Goal: Task Accomplishment & Management: Manage account settings

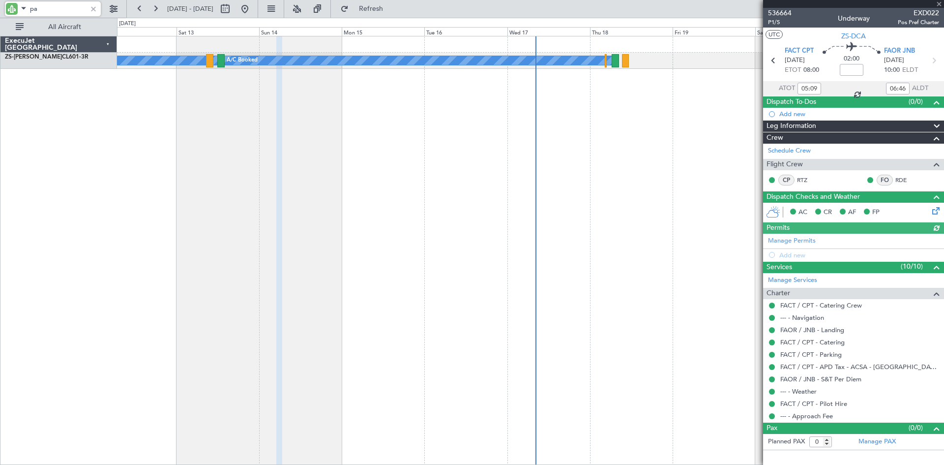
type input "p"
type input "dca"
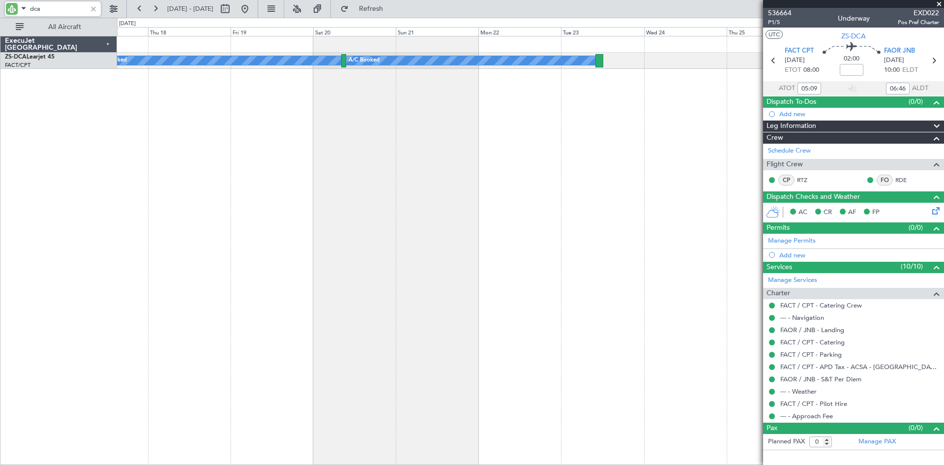
click at [194, 193] on div "A/C Booked A/C Booked A/C Booked A/C Booked A/C Booked" at bounding box center [530, 250] width 827 height 429
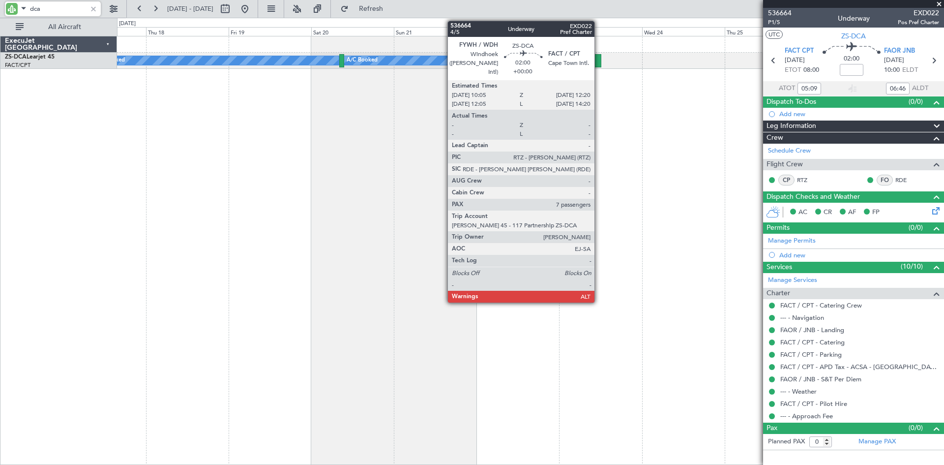
click at [599, 58] on div at bounding box center [597, 60] width 8 height 13
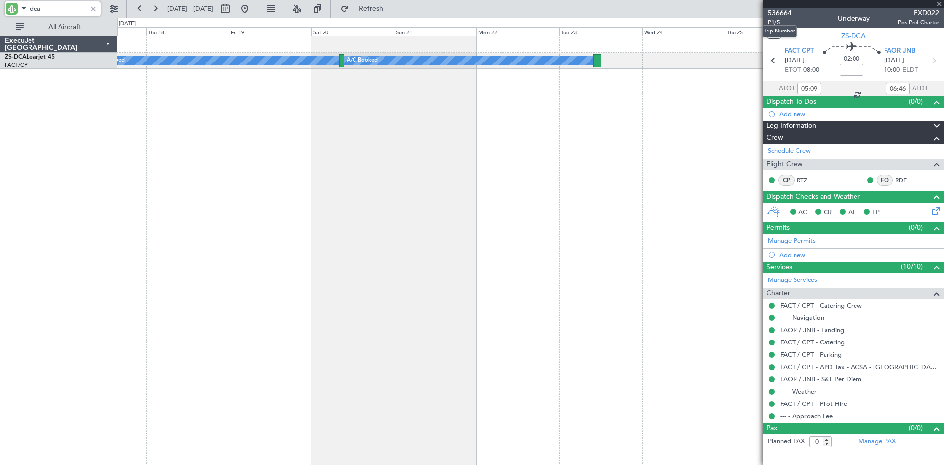
type input "7"
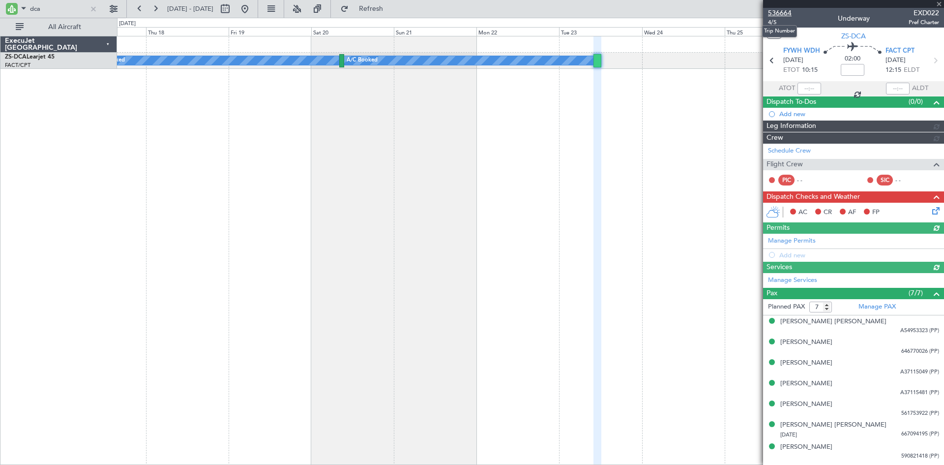
click at [777, 14] on span "536664" at bounding box center [780, 13] width 24 height 10
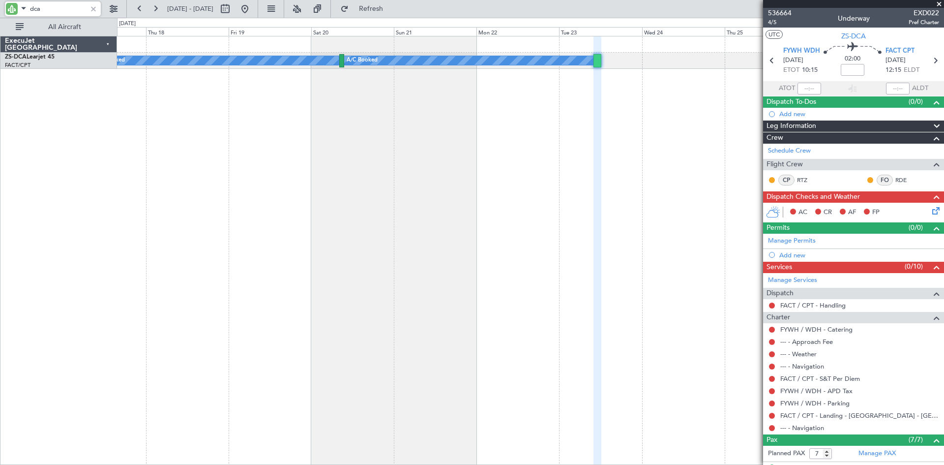
click at [49, 3] on input "dca" at bounding box center [58, 8] width 57 height 15
type input "d"
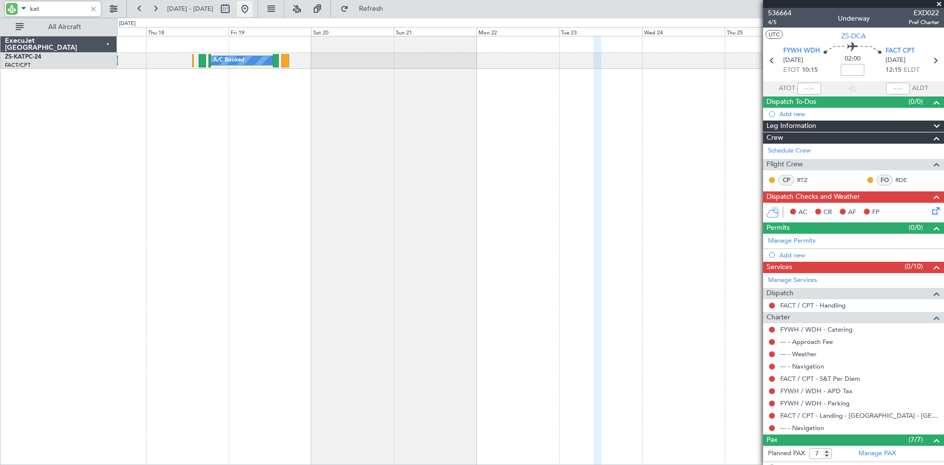
type input "kat"
click at [253, 9] on button at bounding box center [245, 9] width 16 height 16
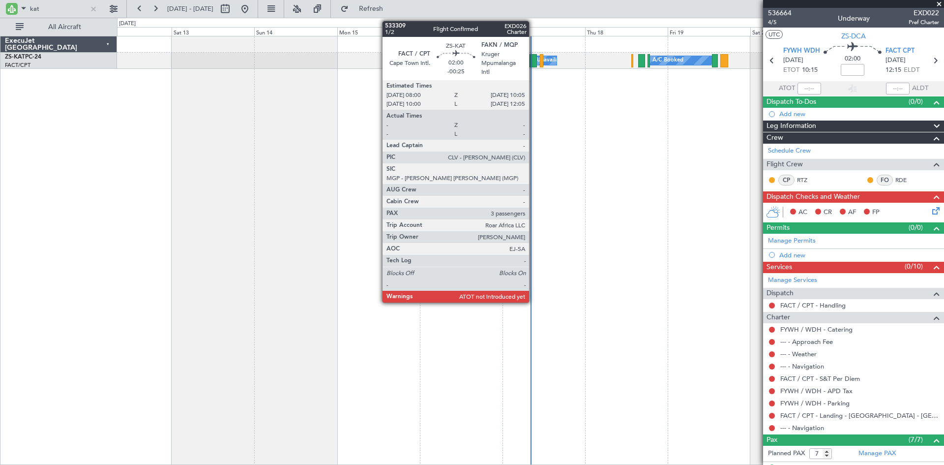
click at [533, 59] on div at bounding box center [532, 60] width 7 height 13
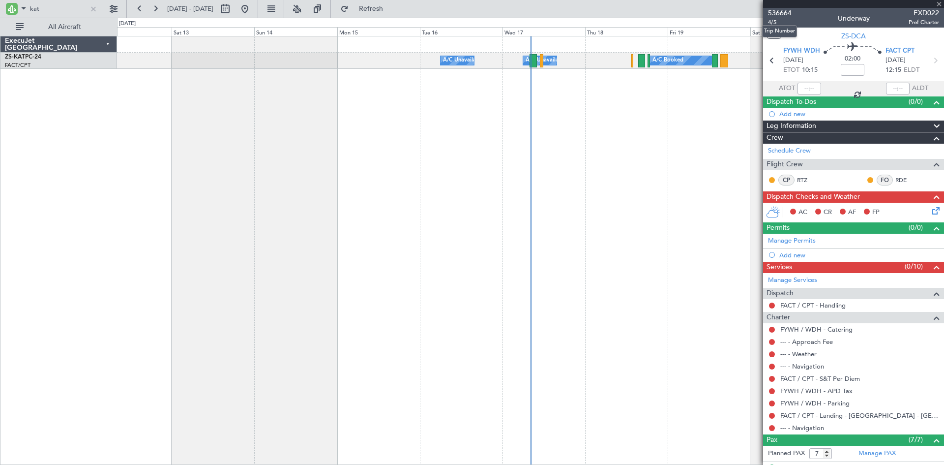
type input "-00:25"
type input "3"
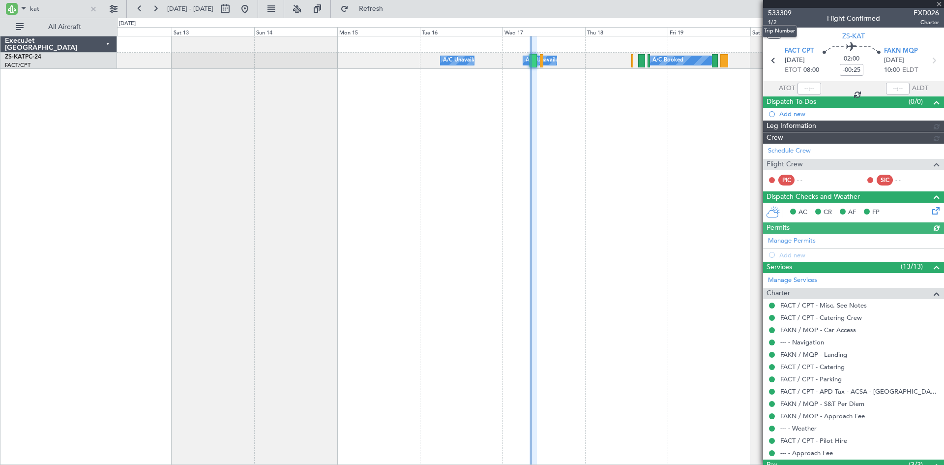
click at [778, 13] on span "533309" at bounding box center [780, 13] width 24 height 10
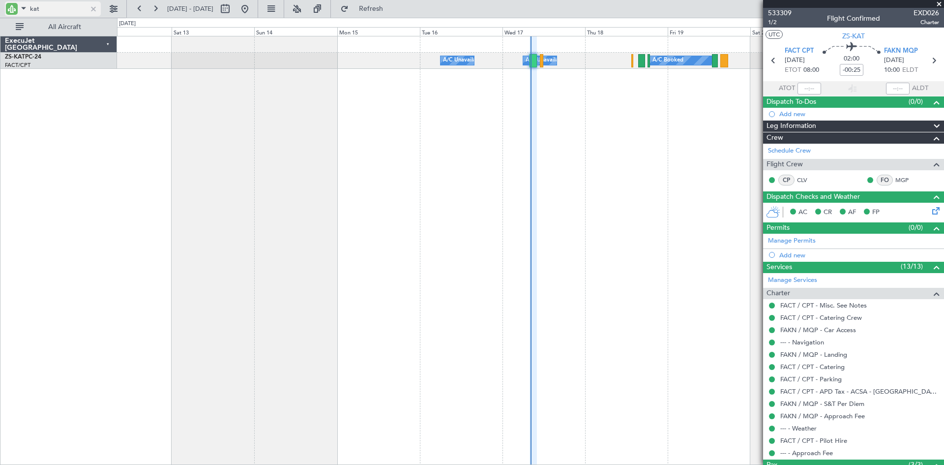
click at [73, 3] on input "kat" at bounding box center [58, 8] width 57 height 15
type input "k"
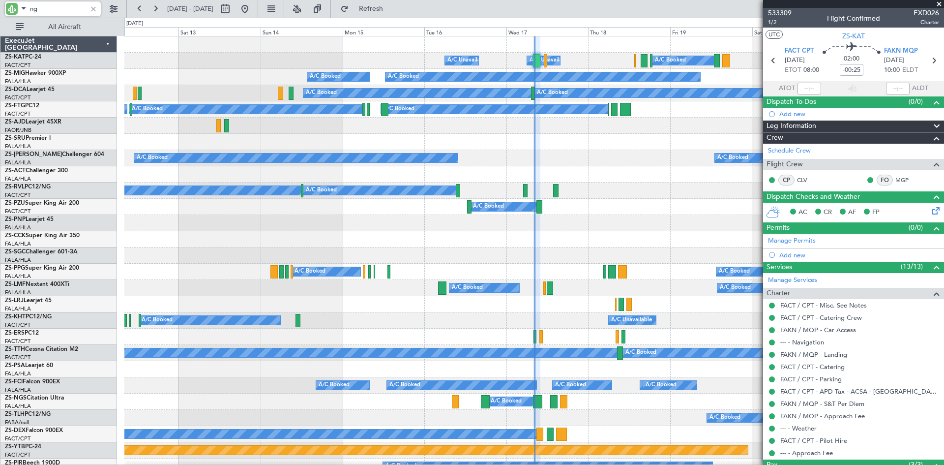
type input "ngs"
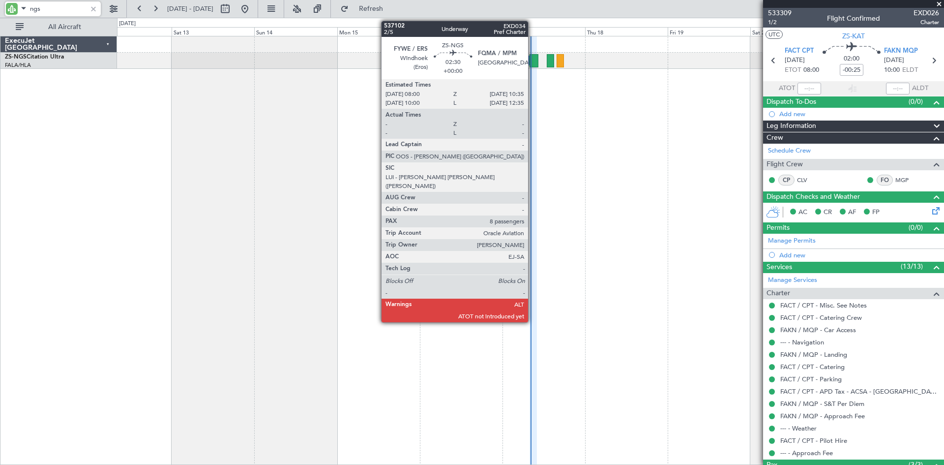
click at [532, 58] on div at bounding box center [533, 60] width 9 height 13
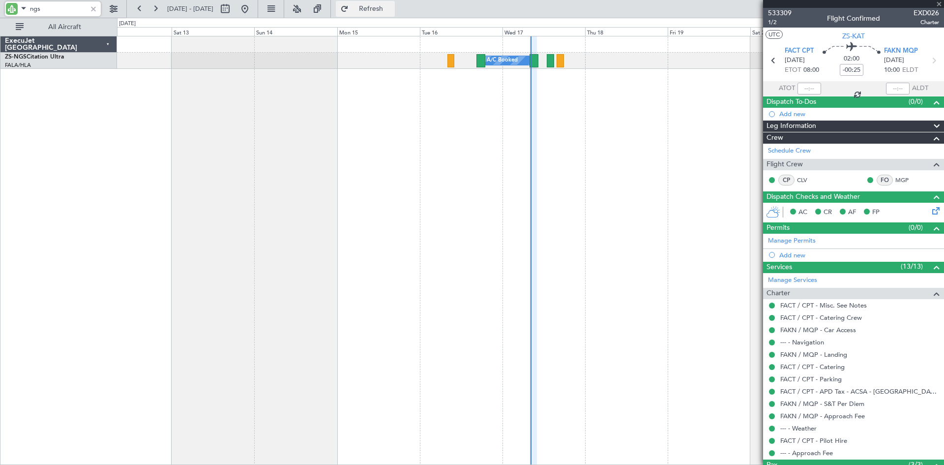
type input "8"
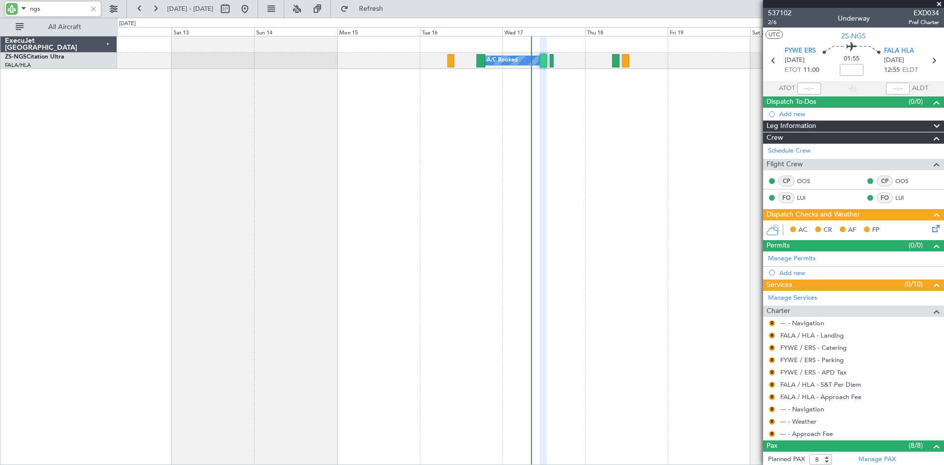
click at [57, 8] on input "ngs" at bounding box center [58, 8] width 57 height 15
type input "n"
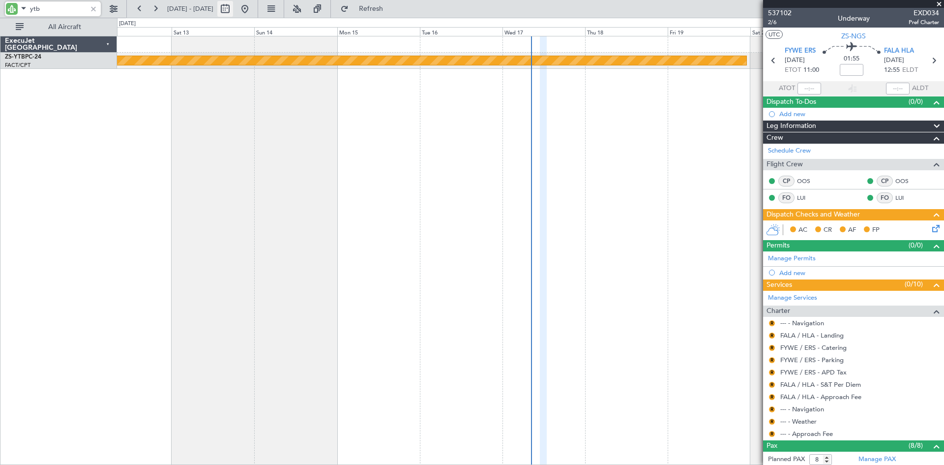
type input "ytb"
click at [233, 8] on button at bounding box center [225, 9] width 16 height 16
select select "9"
select select "2025"
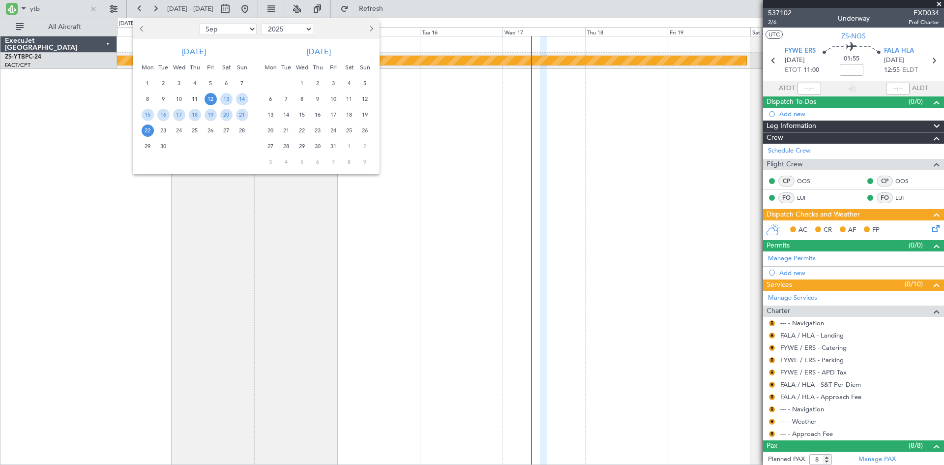
click at [226, 129] on span "27" at bounding box center [226, 130] width 12 height 12
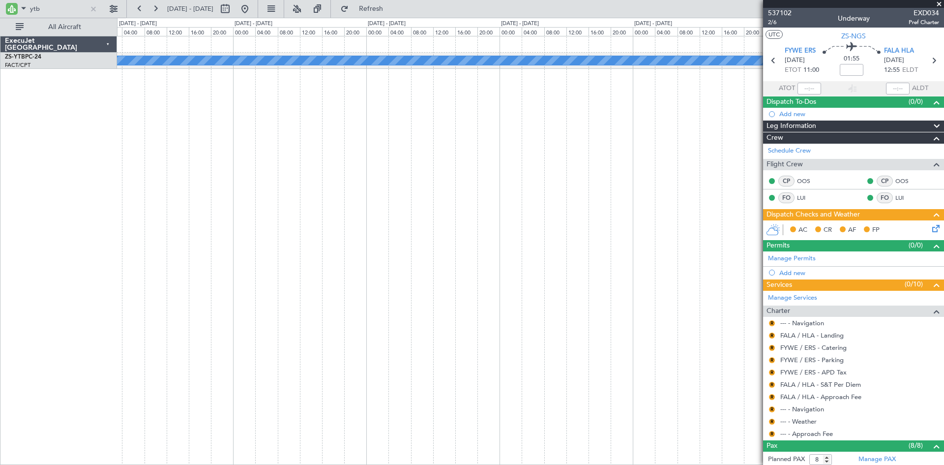
click at [787, 137] on fb-app "ytb [DATE] - [DATE] Refresh Quick Links All Aircraft A/C Booked ExecuJet [GEOGR…" at bounding box center [472, 235] width 944 height 457
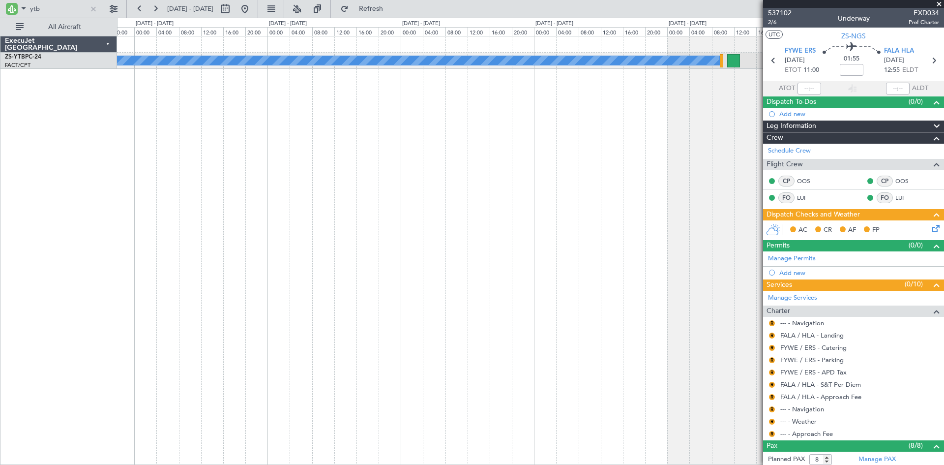
click at [356, 168] on div "A/C Booked" at bounding box center [530, 250] width 827 height 429
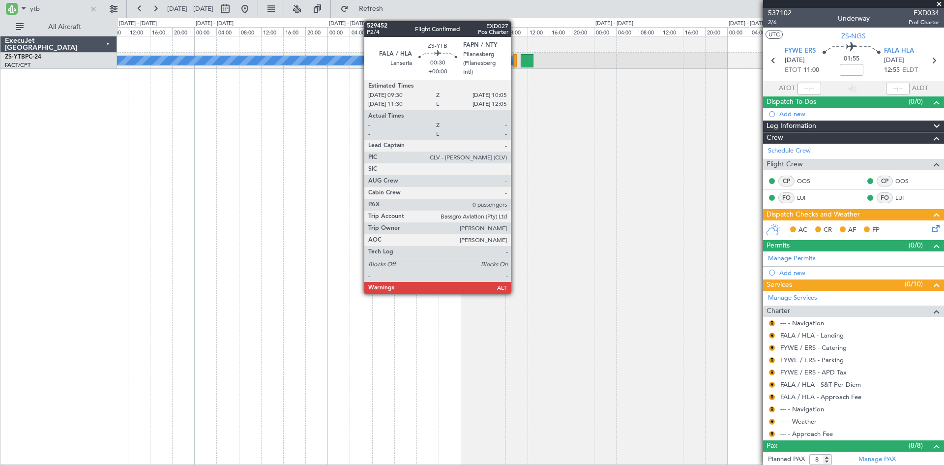
click at [515, 62] on div at bounding box center [514, 60] width 3 height 13
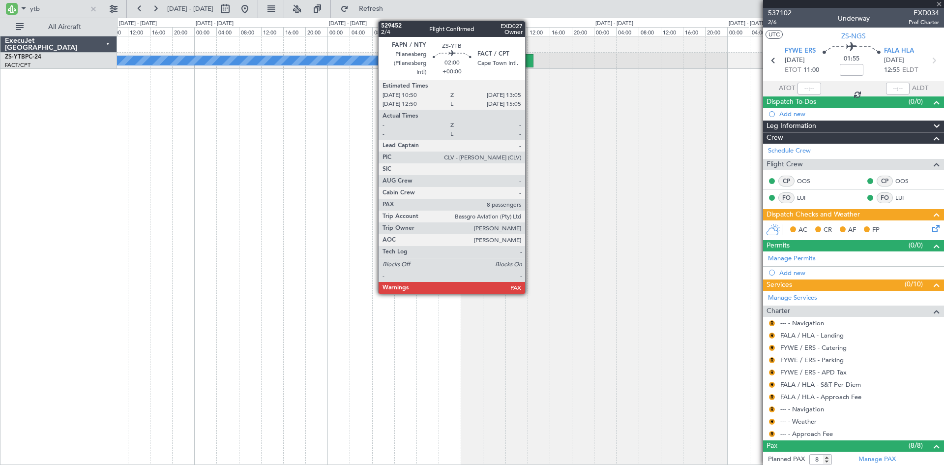
click at [529, 61] on div at bounding box center [527, 60] width 13 height 13
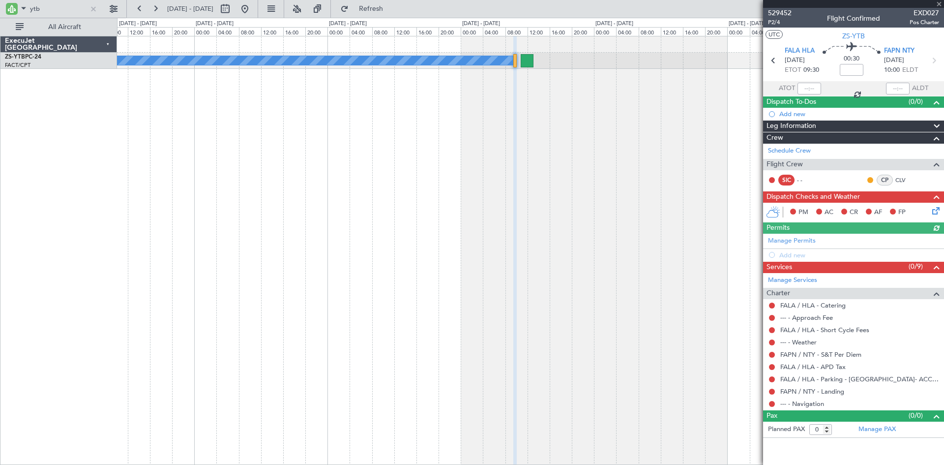
type input "8"
